Goal: Information Seeking & Learning: Learn about a topic

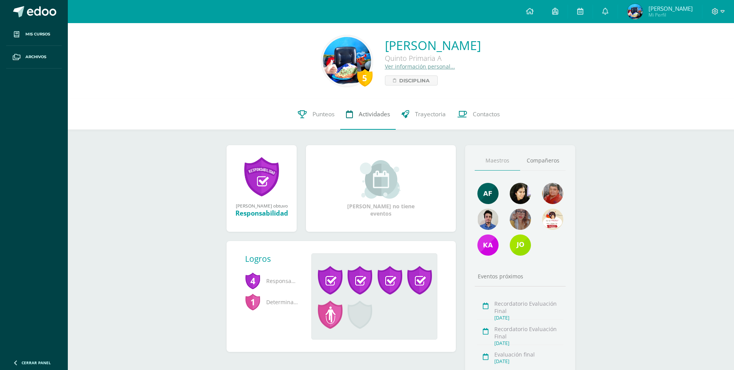
click at [368, 117] on span "Actividades" at bounding box center [374, 114] width 31 height 8
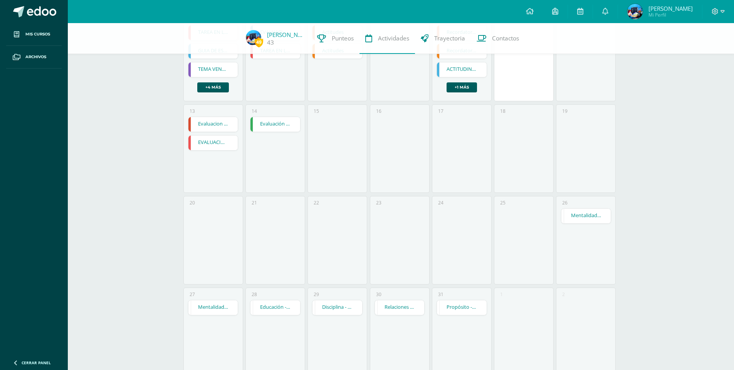
scroll to position [231, 0]
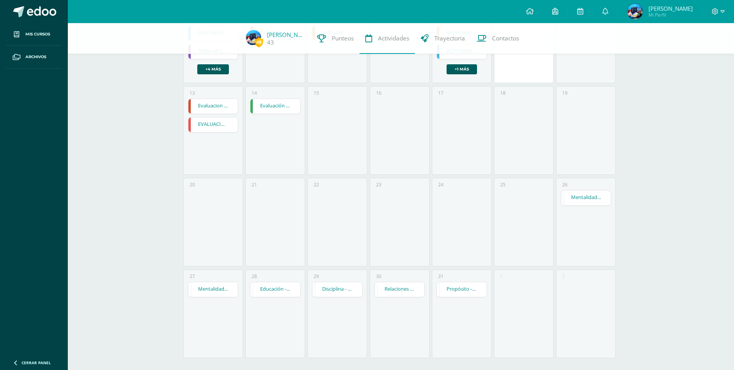
click at [578, 194] on link "Mentalidad - Arquitectura de Mi Destino" at bounding box center [586, 198] width 50 height 15
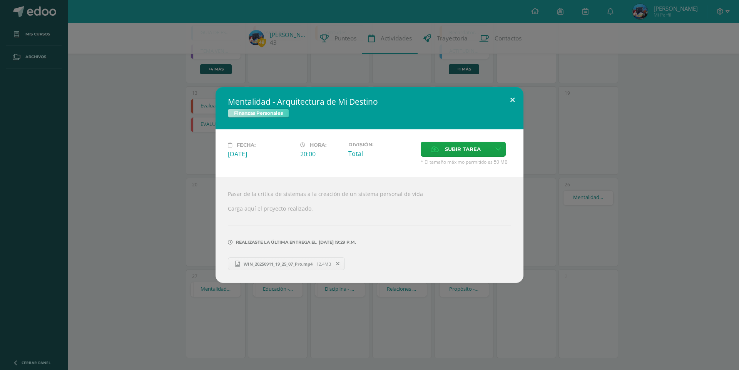
click at [508, 97] on button at bounding box center [513, 100] width 22 height 26
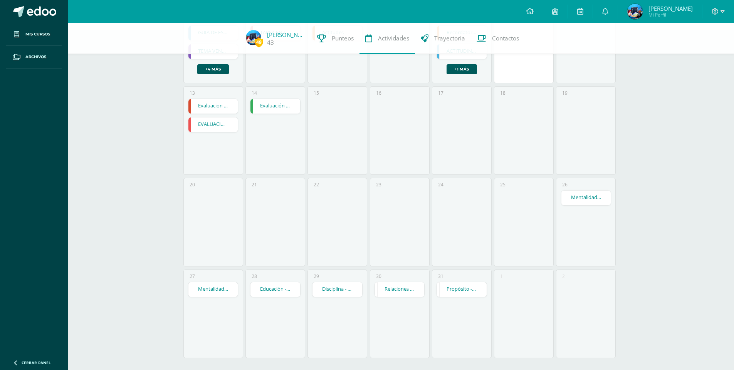
click at [209, 297] on div "Mentalidad - El Fracaso es mi Maestro" at bounding box center [213, 289] width 50 height 15
click at [216, 293] on link "Mentalidad - El Fracaso es mi Maestro" at bounding box center [213, 289] width 50 height 15
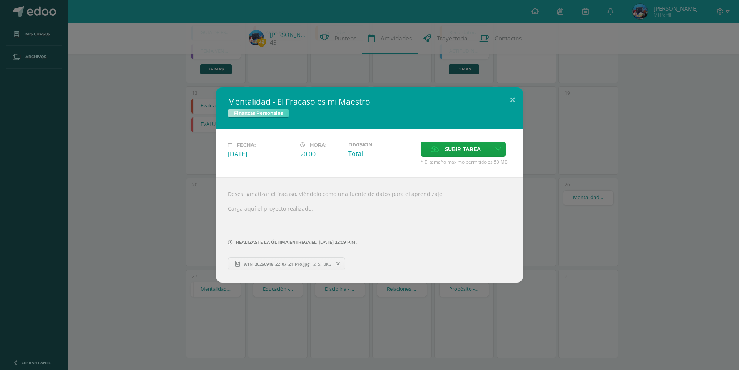
click at [496, 97] on h2 "Mentalidad - El Fracaso es mi Maestro" at bounding box center [369, 101] width 283 height 11
click at [513, 102] on button at bounding box center [513, 100] width 22 height 26
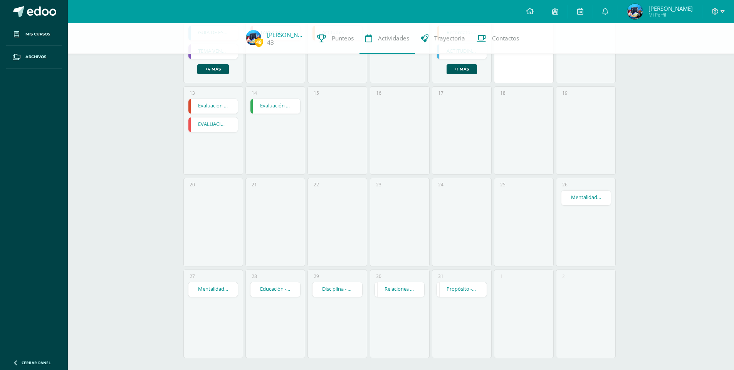
click at [296, 294] on link "Educación - Activos vs. Pasivos: El Juego" at bounding box center [275, 289] width 50 height 15
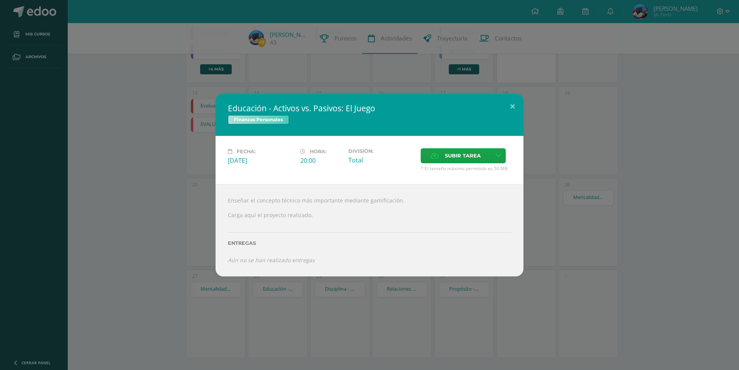
click at [496, 107] on h2 "Educación - Activos vs. Pasivos: El Juego" at bounding box center [369, 108] width 283 height 11
click at [501, 106] on h2 "Educación - Activos vs. Pasivos: El Juego" at bounding box center [369, 108] width 283 height 11
click at [498, 110] on h2 "Educación - Activos vs. Pasivos: El Juego" at bounding box center [369, 108] width 283 height 11
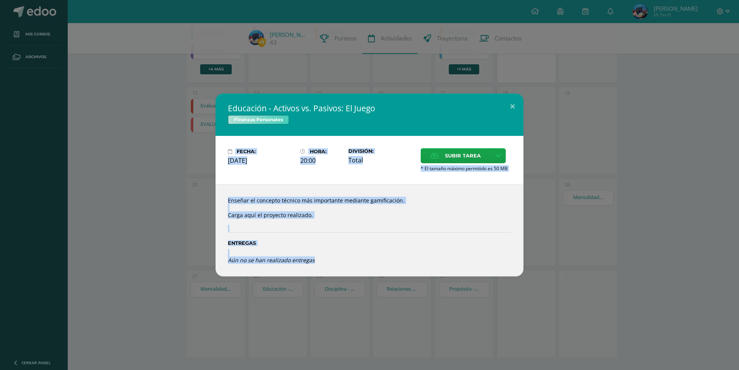
drag, startPoint x: 524, startPoint y: 97, endPoint x: 498, endPoint y: 116, distance: 32.8
click at [500, 114] on div "Educación - Activos vs. [GEOGRAPHIC_DATA]: El Juego Finanzas Personales Fecha: …" at bounding box center [369, 185] width 733 height 183
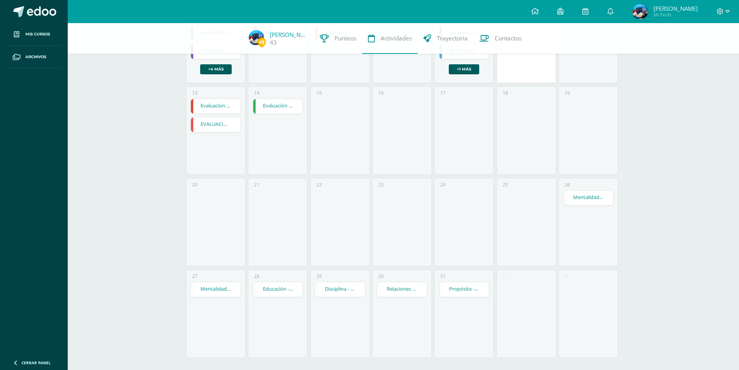
click at [513, 111] on div "Educación - Activos vs. [GEOGRAPHIC_DATA]: El Juego Finanzas Personales Fecha: …" at bounding box center [369, 185] width 733 height 183
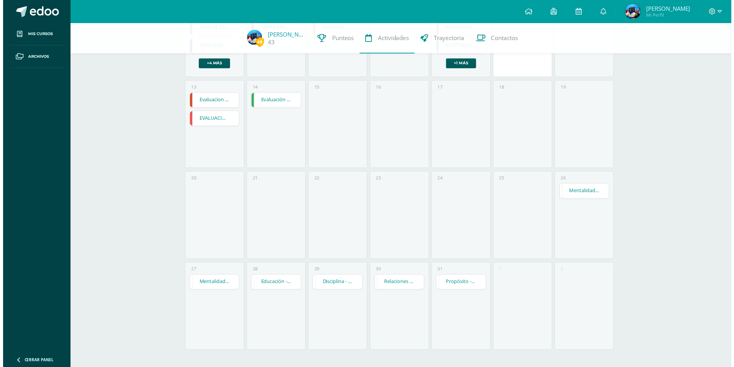
scroll to position [238, 0]
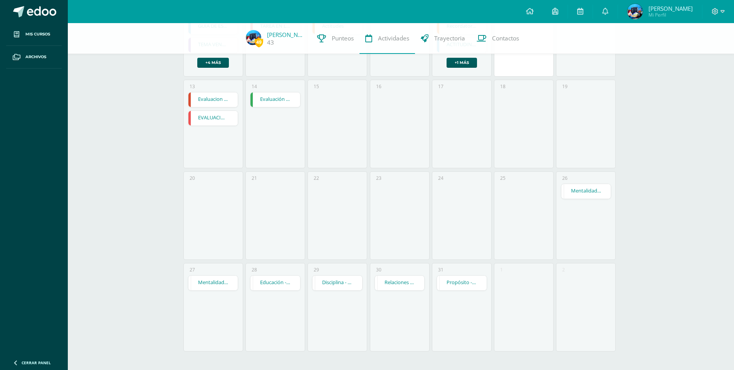
drag, startPoint x: 274, startPoint y: 294, endPoint x: 278, endPoint y: 289, distance: 7.1
click at [278, 289] on div "28 Educación - Activos vs. Pasivos: El Juego Educación - Activos vs. [GEOGRAPHI…" at bounding box center [275, 307] width 60 height 89
click at [280, 287] on link "Educación - Activos vs. Pasivos: El Juego" at bounding box center [275, 283] width 50 height 15
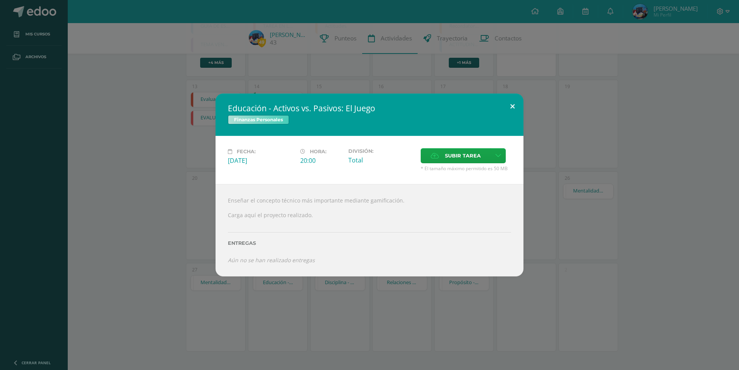
click at [519, 99] on button at bounding box center [513, 107] width 22 height 26
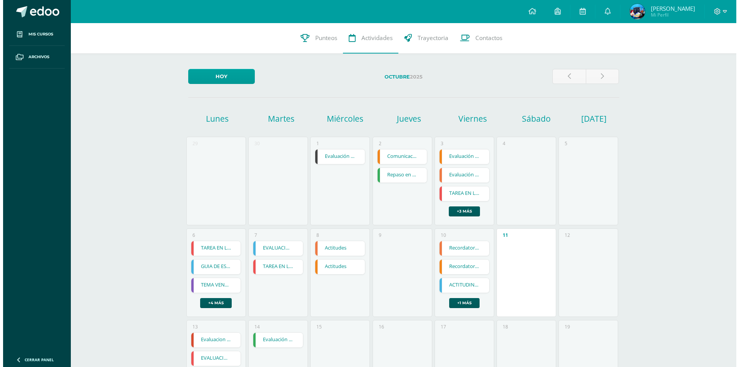
scroll to position [0, 0]
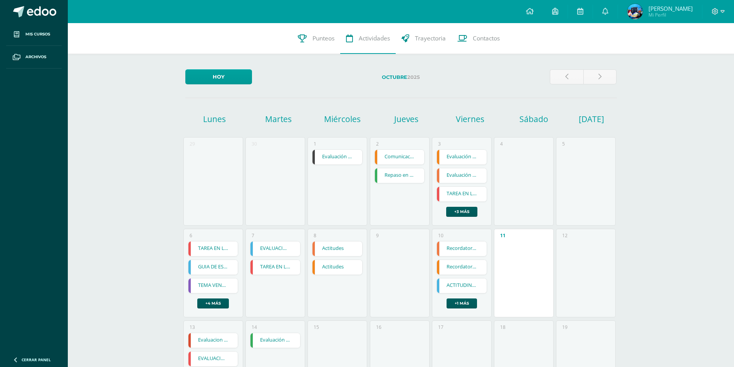
click at [404, 155] on link "Comunicación de América" at bounding box center [400, 157] width 50 height 15
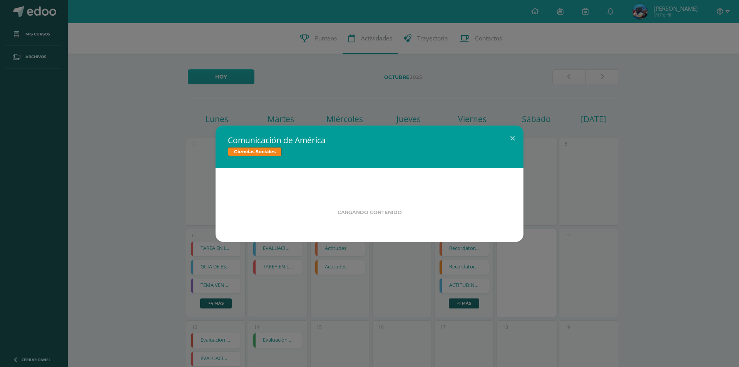
drag, startPoint x: 230, startPoint y: 137, endPoint x: 337, endPoint y: 149, distance: 107.4
click at [337, 149] on div "Comunicación de América Ciencias Sociales" at bounding box center [370, 147] width 308 height 42
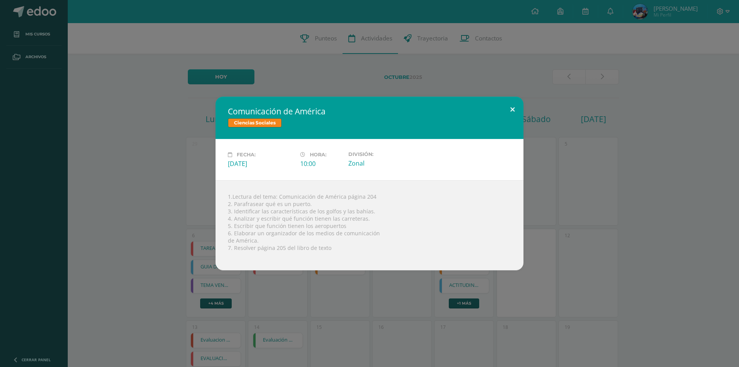
click at [519, 111] on button at bounding box center [513, 110] width 22 height 26
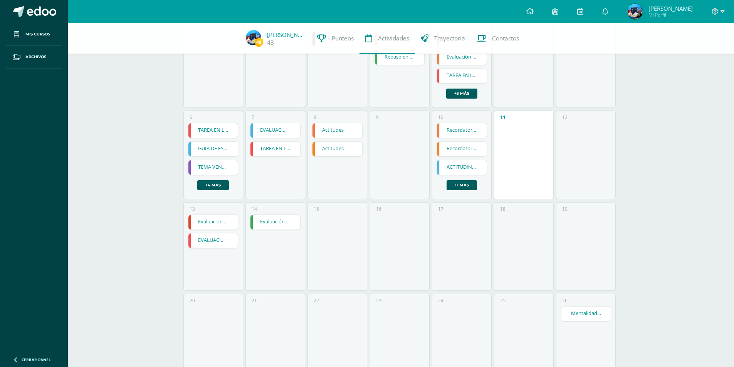
scroll to position [193, 0]
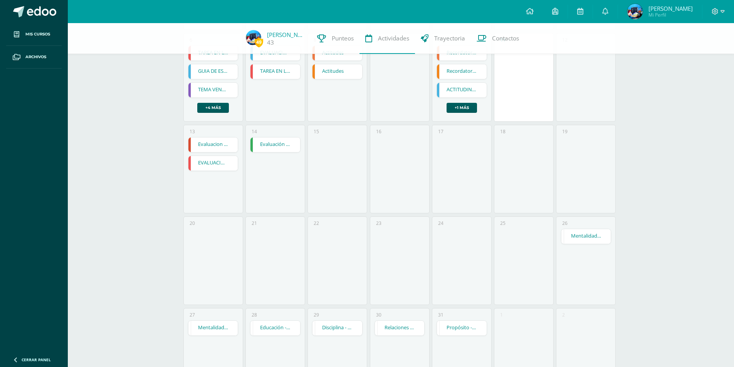
click at [402, 256] on div "23" at bounding box center [400, 260] width 60 height 89
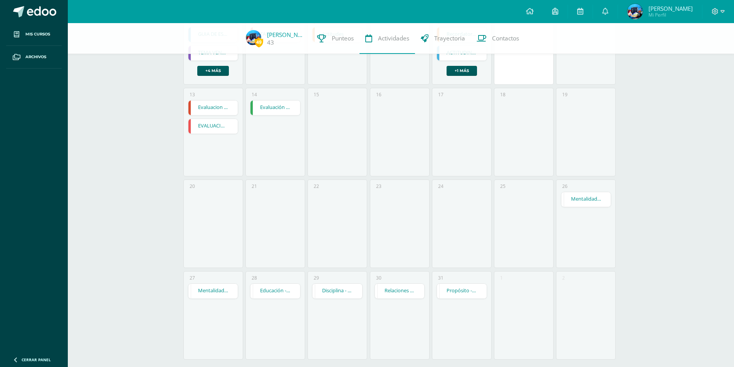
scroll to position [0, 0]
